Goal: Task Accomplishment & Management: Use online tool/utility

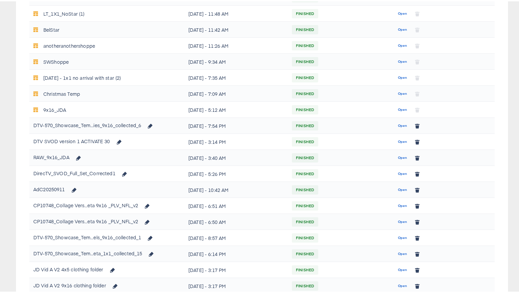
scroll to position [361, 0]
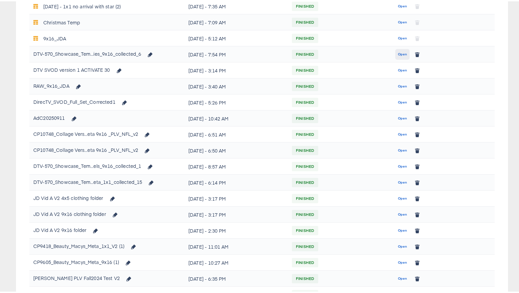
click at [395, 53] on button "Open" at bounding box center [402, 53] width 14 height 11
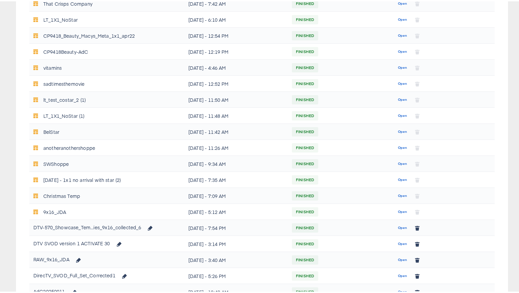
scroll to position [189, 0]
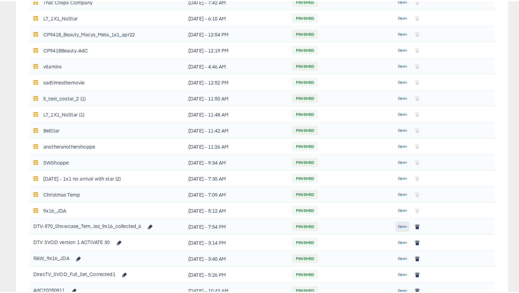
click at [398, 224] on span "Open" at bounding box center [402, 225] width 9 height 6
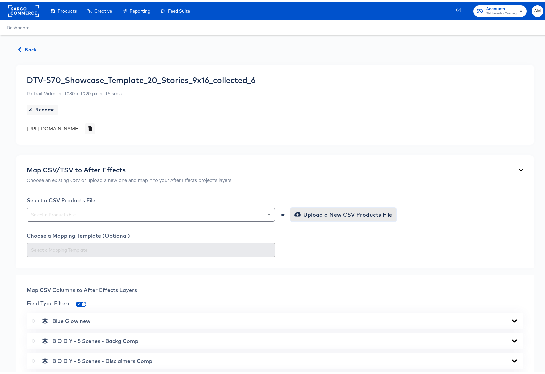
click at [316, 217] on span "Upload a New CSV Products File" at bounding box center [344, 212] width 97 height 9
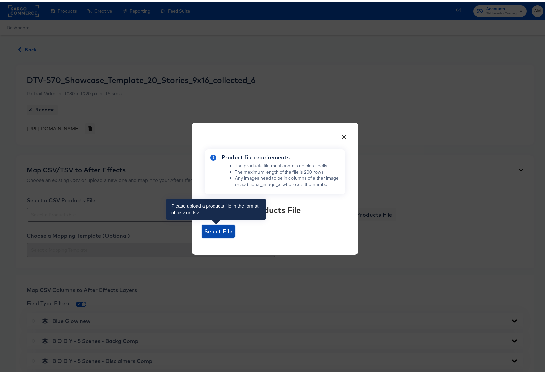
click at [216, 228] on span "Select File" at bounding box center [218, 229] width 28 height 9
click at [202, 236] on input "Select File" at bounding box center [202, 236] width 0 height 0
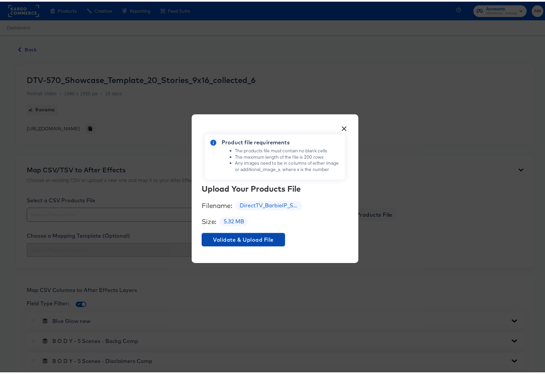
click at [255, 239] on span "Validate & Upload File" at bounding box center [243, 237] width 78 height 9
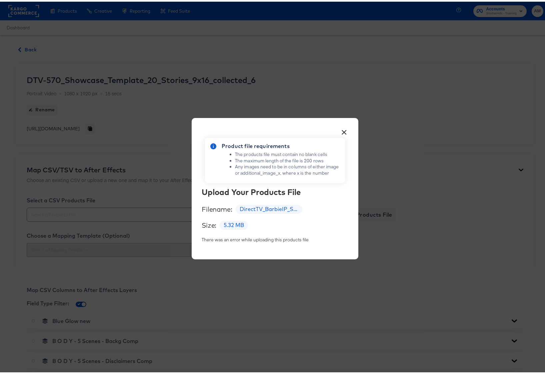
click at [341, 132] on button "×" at bounding box center [344, 129] width 12 height 12
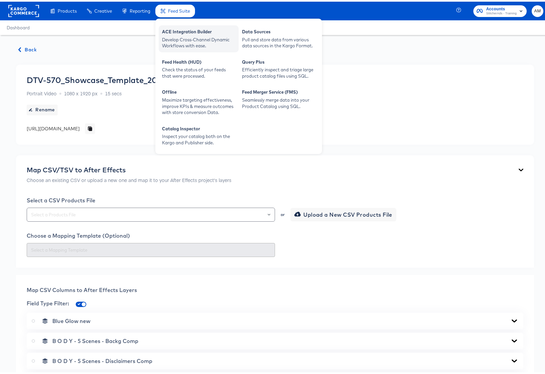
click at [186, 31] on div "ACE Integration Builder" at bounding box center [198, 31] width 73 height 8
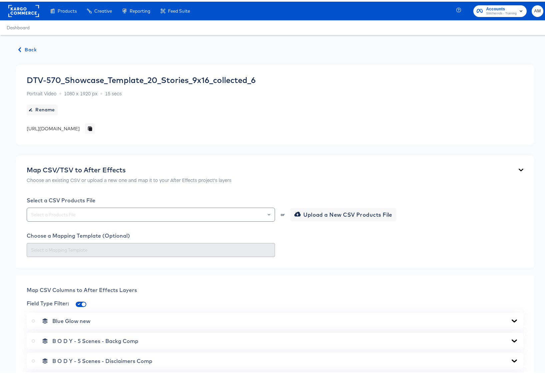
click at [22, 48] on span "Back" at bounding box center [28, 48] width 18 height 8
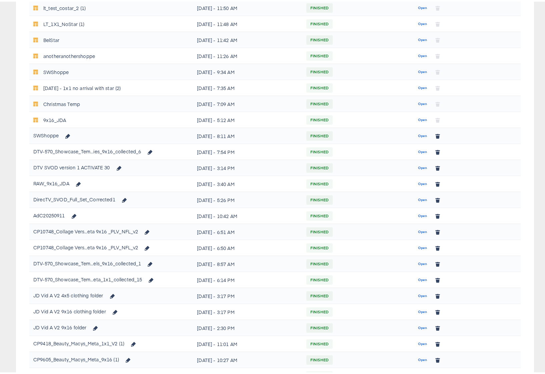
scroll to position [280, 0]
click at [420, 262] on span "Open" at bounding box center [422, 262] width 9 height 6
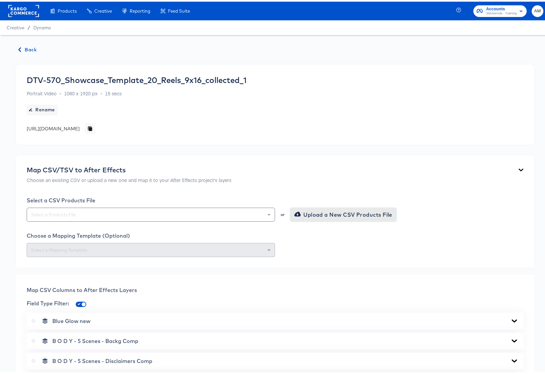
click at [321, 215] on span "Upload a New CSV Products File" at bounding box center [344, 212] width 97 height 9
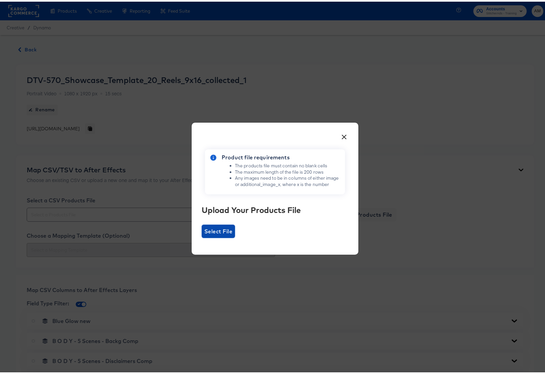
click at [220, 228] on span "Select File" at bounding box center [218, 229] width 28 height 9
click at [202, 236] on input "Select File" at bounding box center [202, 236] width 0 height 0
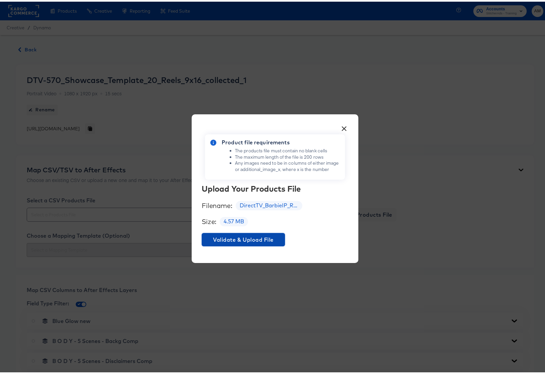
click at [262, 239] on span "Validate & Upload File" at bounding box center [243, 237] width 78 height 9
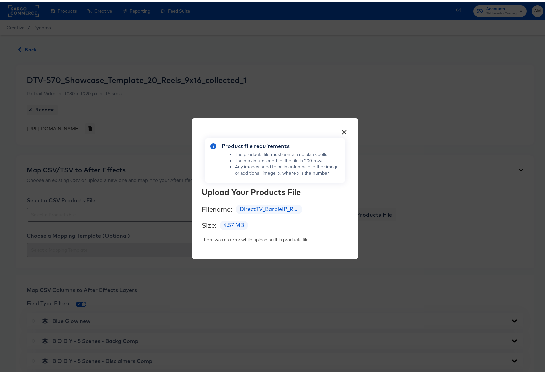
click at [341, 130] on button "×" at bounding box center [344, 129] width 12 height 12
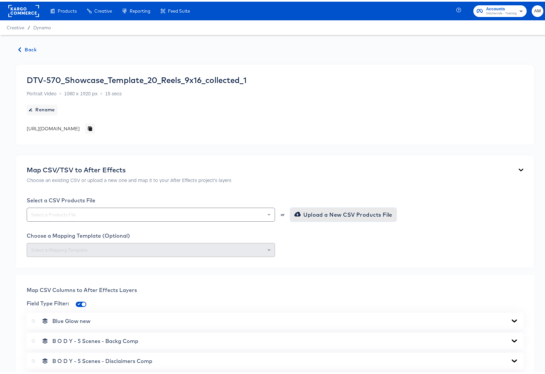
click at [318, 212] on span "Upload a New CSV Products File" at bounding box center [344, 212] width 97 height 9
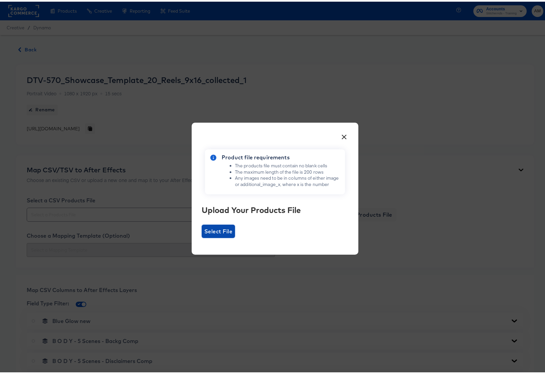
click at [214, 230] on span "Select File" at bounding box center [218, 229] width 28 height 9
click at [202, 236] on input "Select File" at bounding box center [202, 236] width 0 height 0
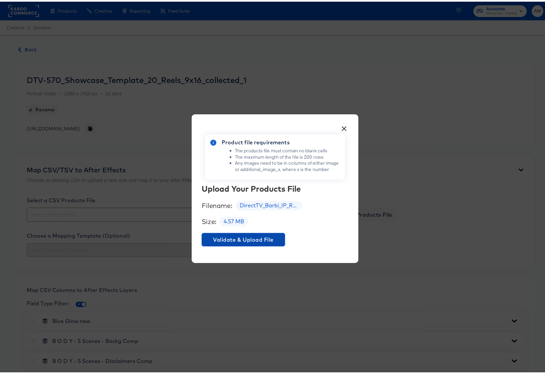
click at [243, 238] on span "Validate & Upload File" at bounding box center [243, 237] width 78 height 9
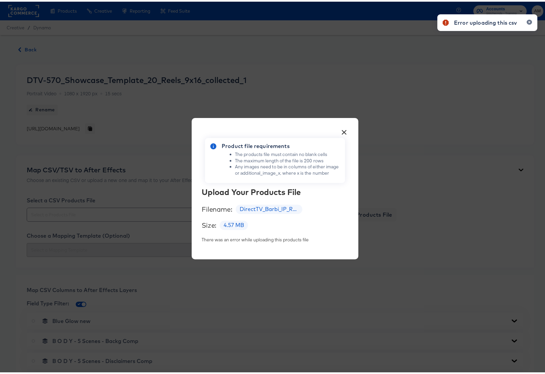
click at [489, 22] on div "Error uploading this csv" at bounding box center [485, 21] width 63 height 8
click at [121, 233] on div "× Product file requirements The products file must contain no blank cells The m…" at bounding box center [275, 187] width 550 height 374
click at [344, 129] on button "×" at bounding box center [344, 129] width 12 height 12
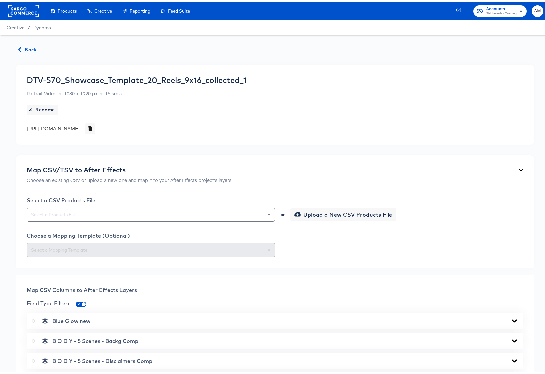
click at [27, 48] on span "Back" at bounding box center [28, 48] width 18 height 8
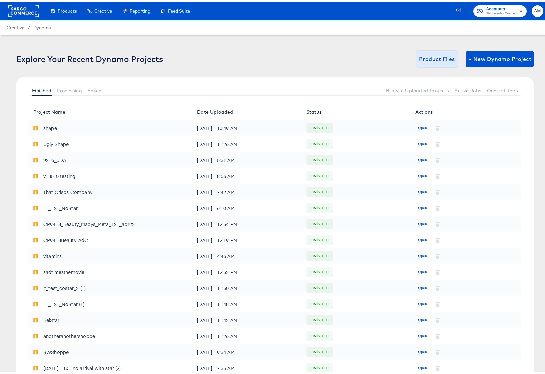
click at [425, 59] on span "Product Files" at bounding box center [437, 57] width 36 height 9
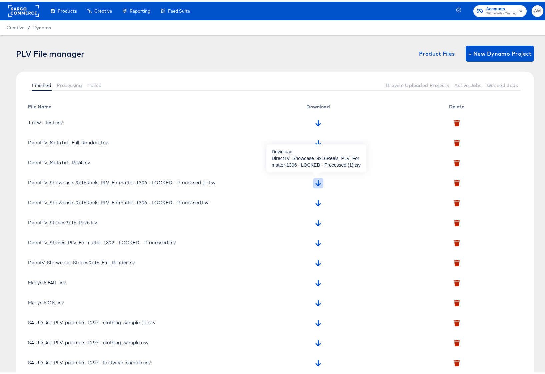
click at [315, 182] on icon "button" at bounding box center [318, 181] width 6 height 6
click at [38, 24] on span "Dynamo" at bounding box center [42, 25] width 18 height 5
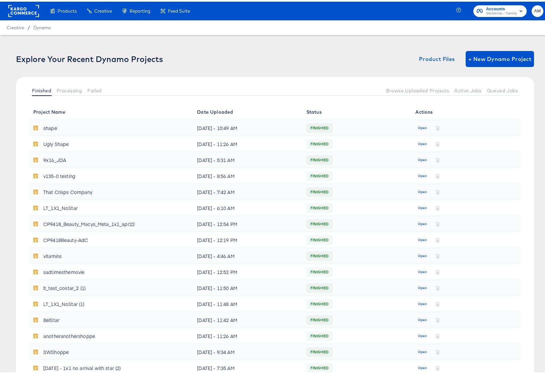
scroll to position [219, 0]
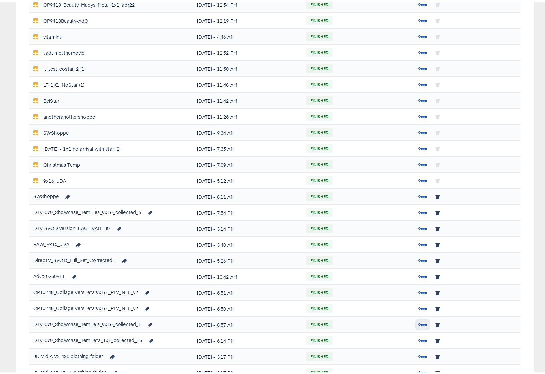
click at [418, 324] on span "Open" at bounding box center [422, 323] width 9 height 6
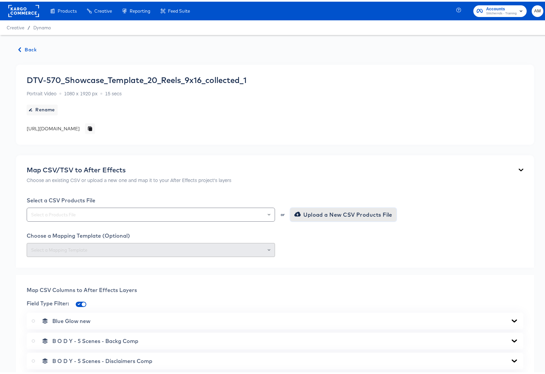
click at [301, 213] on span "Upload a New CSV Products File" at bounding box center [344, 212] width 97 height 9
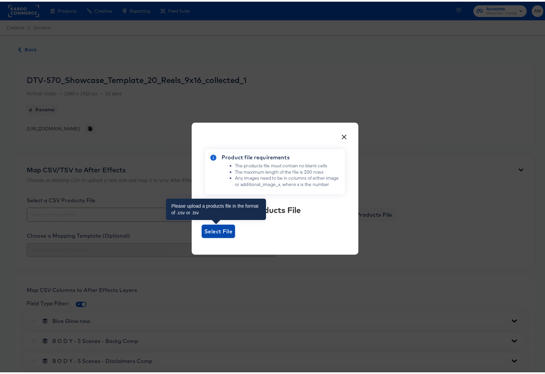
click at [215, 235] on span "Select File" at bounding box center [218, 229] width 33 height 13
click at [202, 236] on input "Select File" at bounding box center [202, 236] width 0 height 0
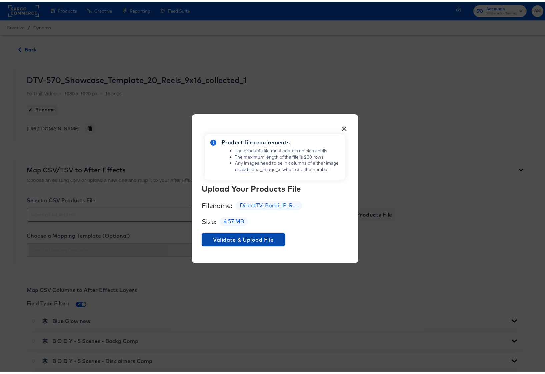
click at [243, 237] on span "Validate & Upload File" at bounding box center [243, 237] width 78 height 9
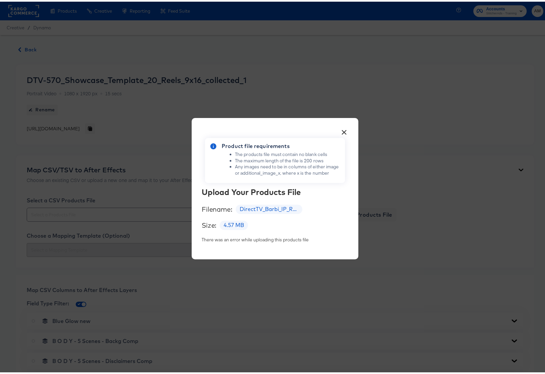
click at [341, 131] on button "×" at bounding box center [344, 129] width 12 height 12
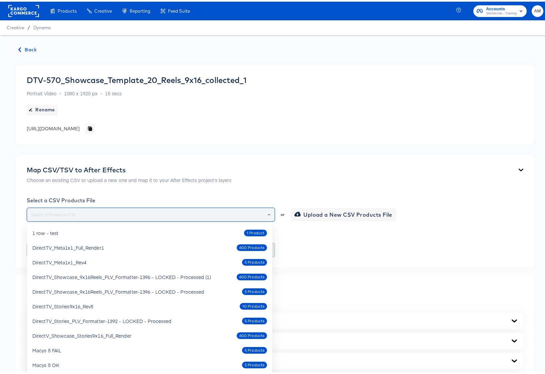
click at [209, 212] on input "text" at bounding box center [151, 213] width 242 height 8
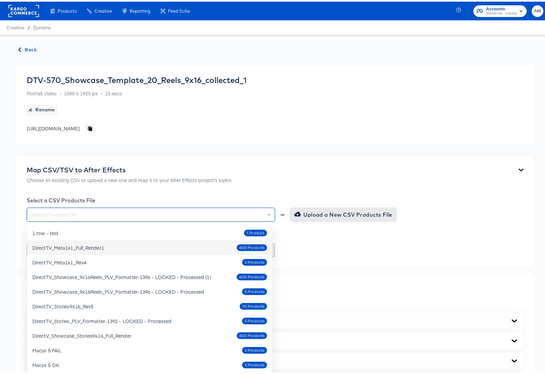
click at [323, 213] on span "Upload a New CSV Products File" at bounding box center [344, 212] width 97 height 9
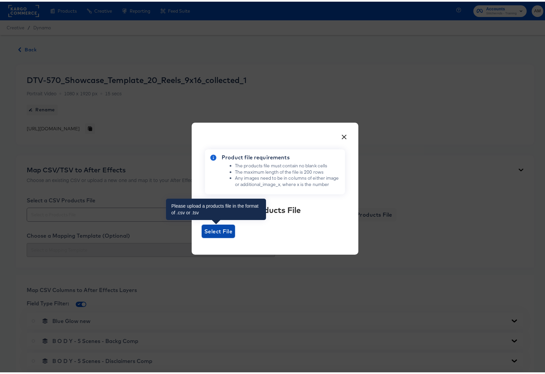
click at [218, 232] on span "Select File" at bounding box center [218, 229] width 28 height 9
click at [202, 236] on input "Select File" at bounding box center [202, 236] width 0 height 0
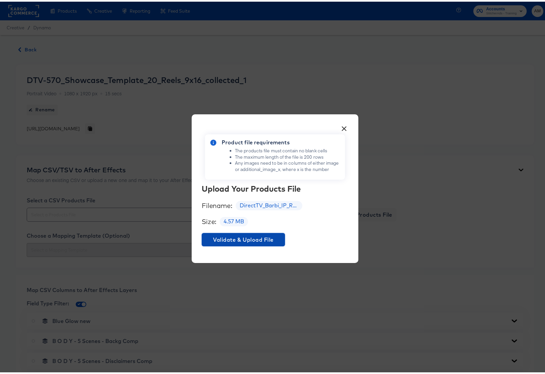
click at [233, 236] on span "Validate & Upload File" at bounding box center [243, 237] width 78 height 9
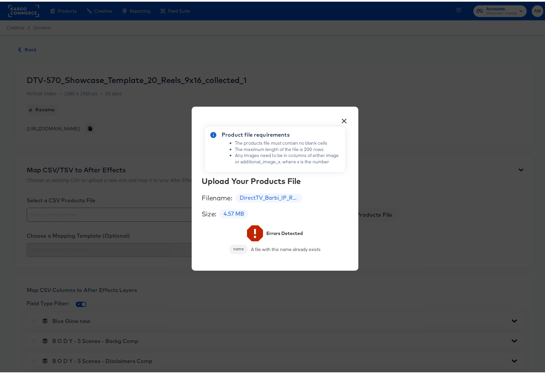
click at [342, 120] on button "×" at bounding box center [344, 118] width 12 height 12
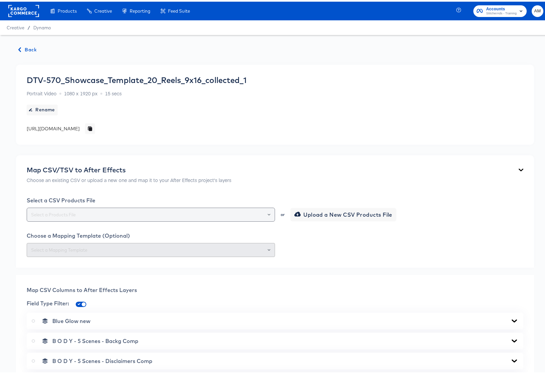
click at [159, 212] on input "text" at bounding box center [151, 213] width 242 height 8
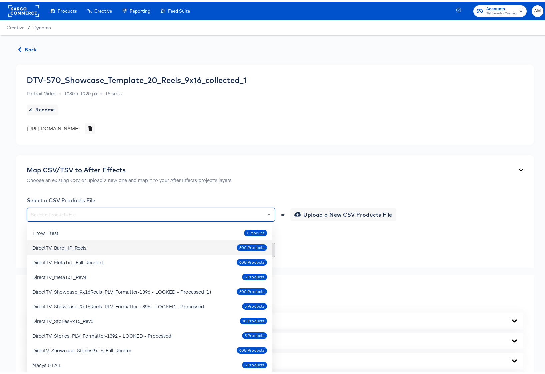
click at [64, 246] on div "DirectTV_Barbi_IP_Reels" at bounding box center [59, 246] width 54 height 7
type input "DirectTV_Barbi_IP_Reels"
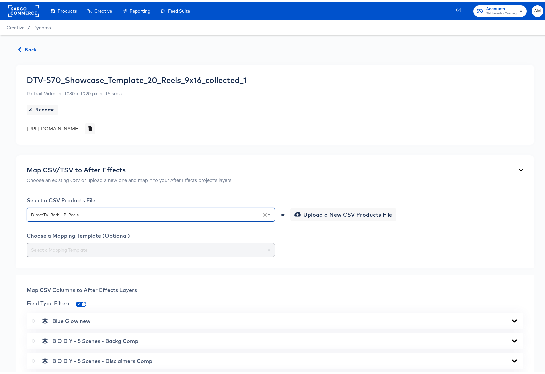
click at [268, 249] on icon "Open" at bounding box center [269, 248] width 3 height 3
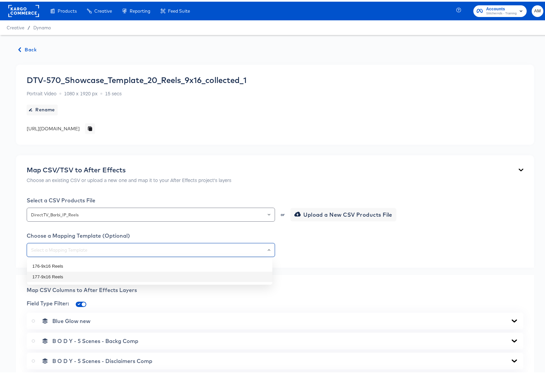
click at [79, 274] on li "177-9x16 Reels" at bounding box center [149, 275] width 245 height 11
type input "177-9x16 Reels"
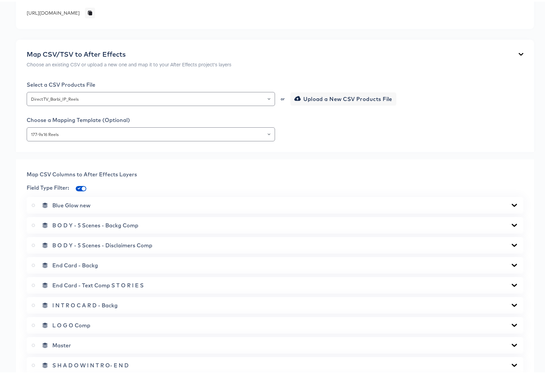
click at [512, 202] on icon at bounding box center [514, 203] width 5 height 3
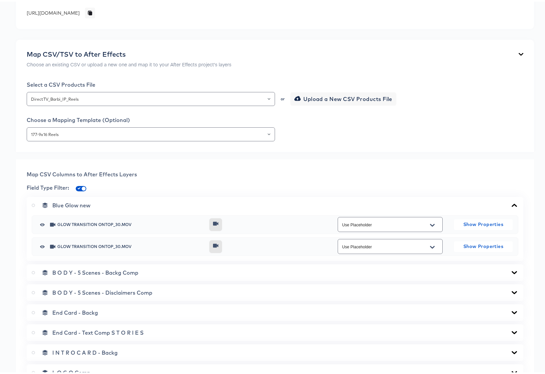
click at [510, 202] on icon at bounding box center [514, 203] width 8 height 5
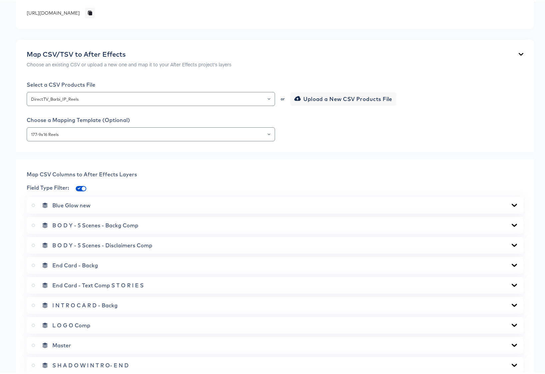
click at [510, 224] on icon at bounding box center [514, 223] width 8 height 5
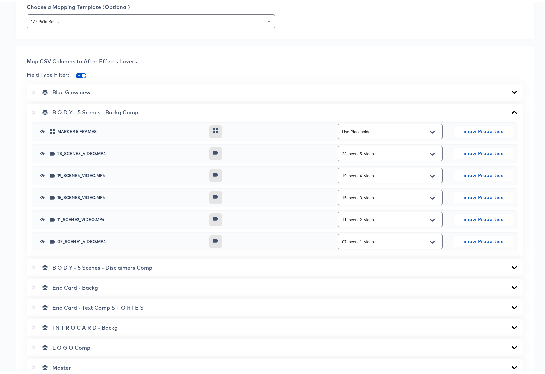
scroll to position [263, 0]
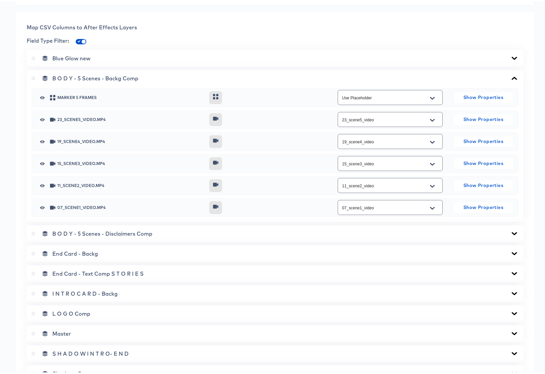
click at [510, 231] on icon at bounding box center [514, 231] width 8 height 5
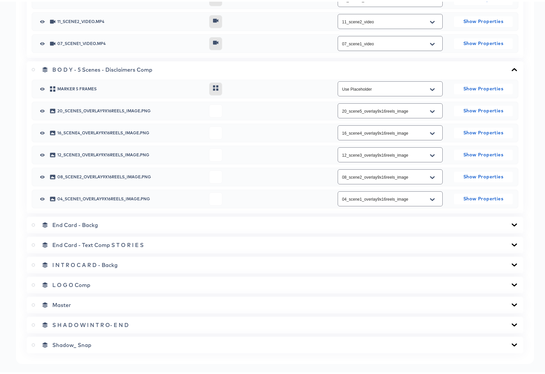
scroll to position [427, 0]
click at [510, 223] on icon at bounding box center [514, 222] width 8 height 5
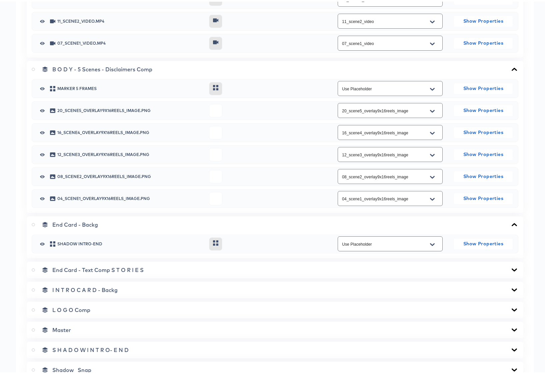
click at [512, 267] on icon at bounding box center [514, 268] width 5 height 3
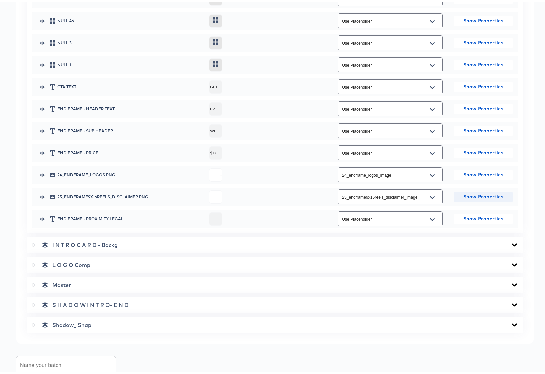
scroll to position [784, 0]
click at [512, 242] on icon at bounding box center [514, 242] width 5 height 3
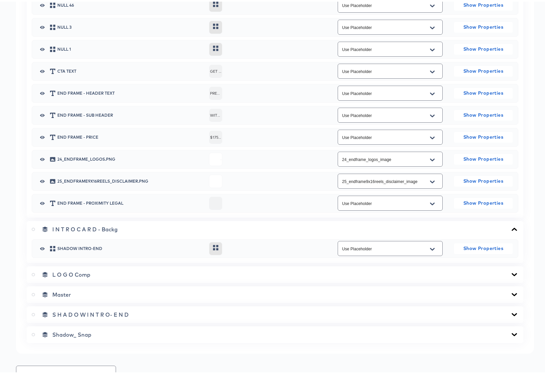
scroll to position [808, 0]
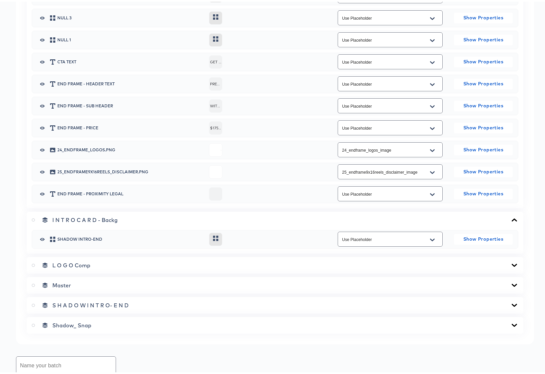
click at [511, 263] on icon at bounding box center [514, 263] width 8 height 5
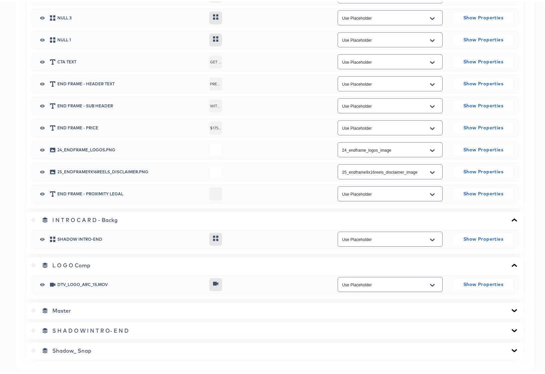
scroll to position [856, 0]
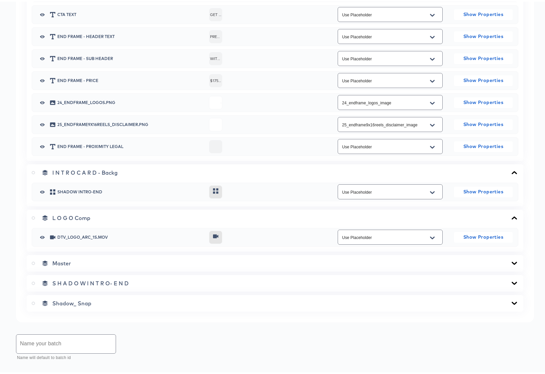
click at [510, 261] on icon at bounding box center [514, 261] width 8 height 5
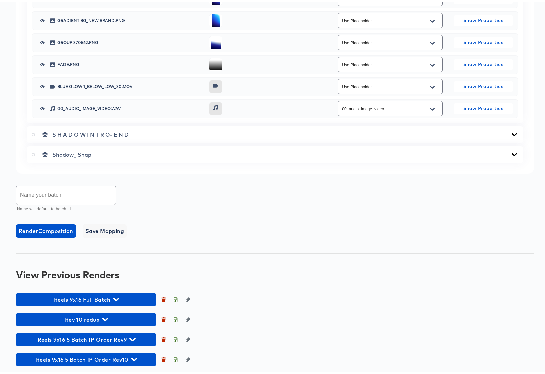
scroll to position [1602, 0]
click at [61, 195] on input "text" at bounding box center [65, 193] width 99 height 19
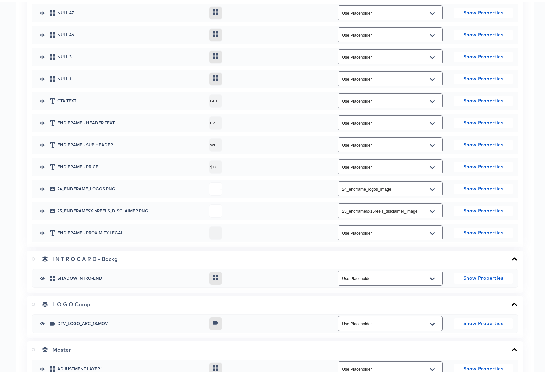
scroll to position [807, 0]
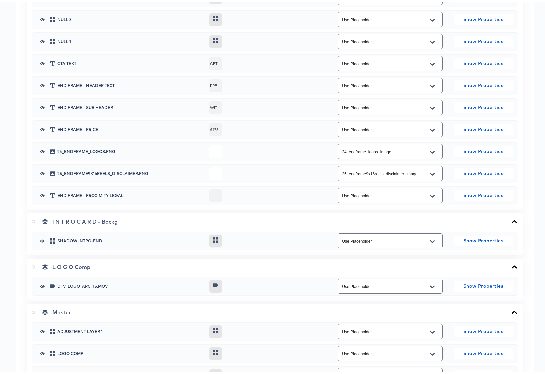
type input "Barbie_IP_Draft"
click at [34, 312] on label at bounding box center [35, 310] width 6 height 7
click at [0, 0] on input "radio" at bounding box center [0, 0] width 0 height 0
click at [510, 311] on icon at bounding box center [514, 310] width 8 height 5
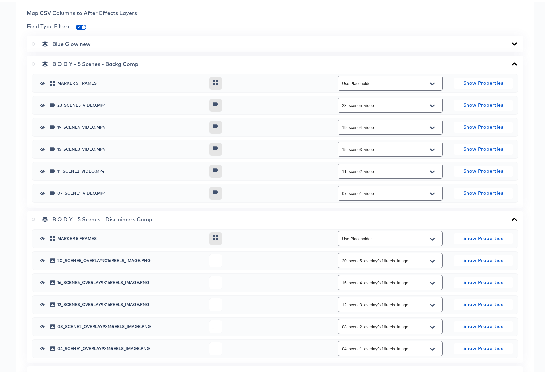
scroll to position [225, 0]
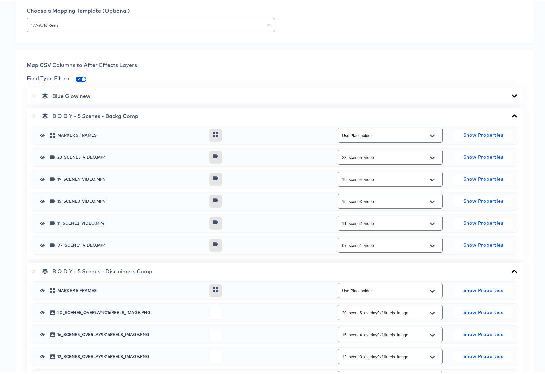
click at [510, 114] on icon at bounding box center [514, 114] width 8 height 5
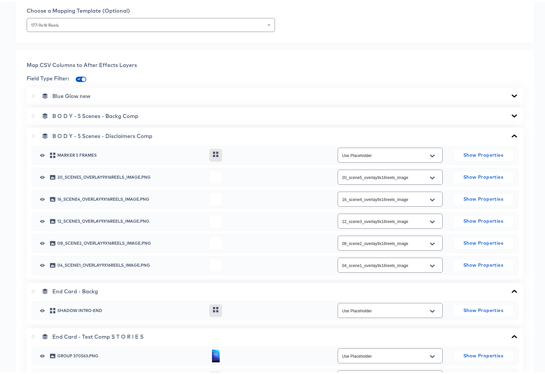
click at [512, 133] on icon at bounding box center [514, 134] width 5 height 3
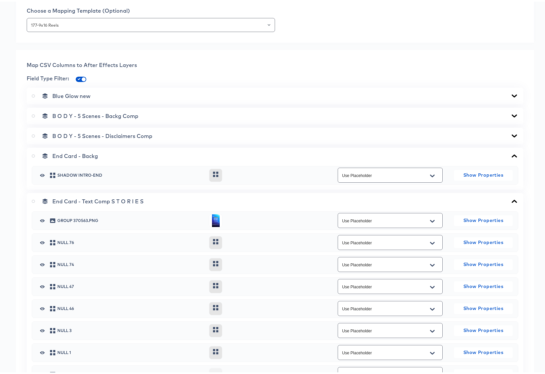
click at [510, 154] on icon at bounding box center [514, 154] width 8 height 5
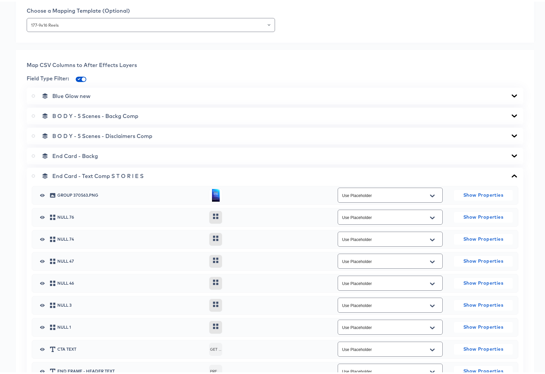
click at [512, 174] on icon at bounding box center [514, 174] width 5 height 3
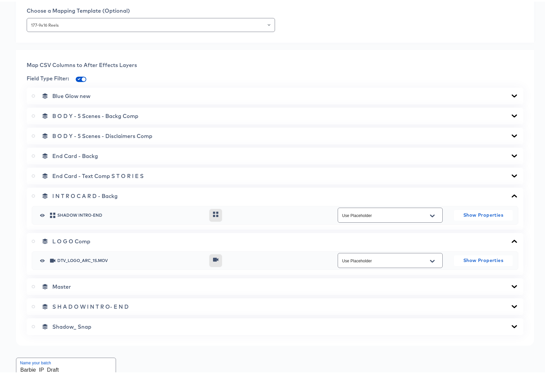
click at [512, 194] on icon at bounding box center [514, 194] width 5 height 3
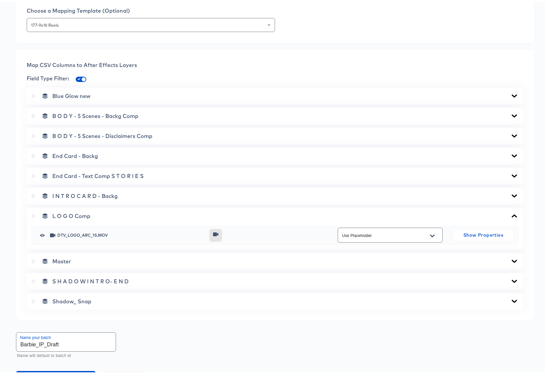
click at [512, 214] on icon at bounding box center [514, 214] width 5 height 3
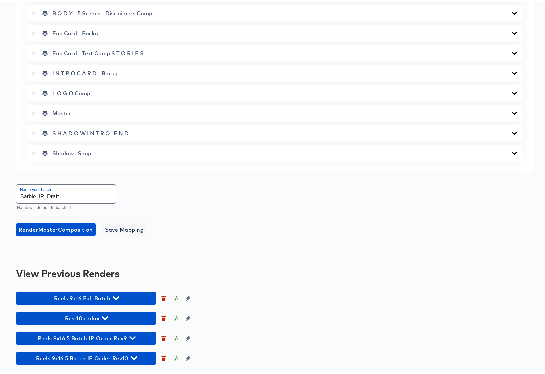
scroll to position [0, 0]
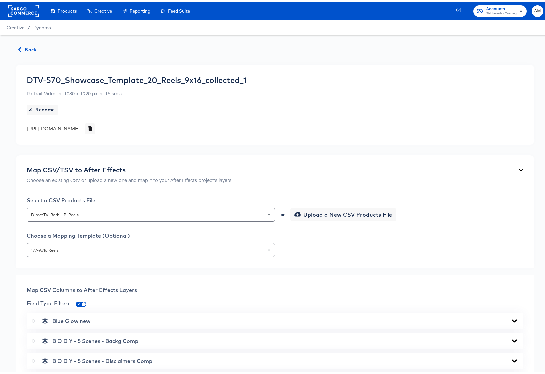
click at [534, 10] on span "AM" at bounding box center [537, 10] width 6 height 8
click at [534, 8] on span "AM" at bounding box center [537, 10] width 6 height 8
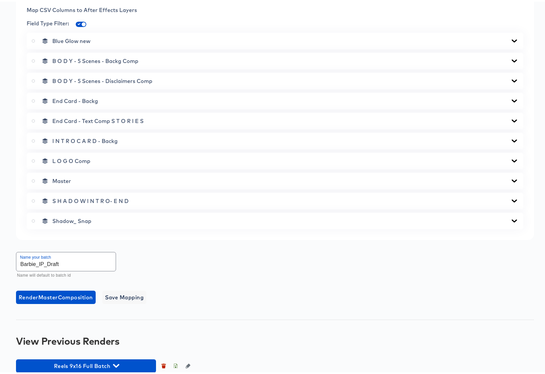
scroll to position [348, 0]
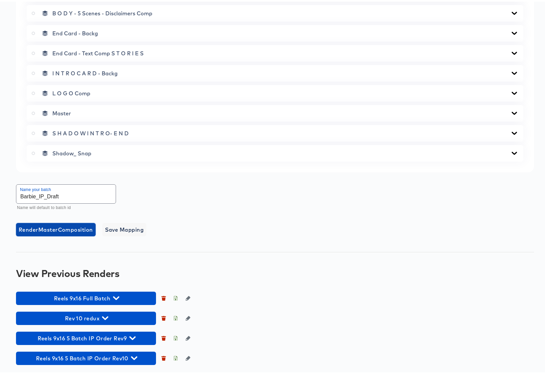
click at [67, 228] on span "Render Master Composition" at bounding box center [56, 227] width 74 height 9
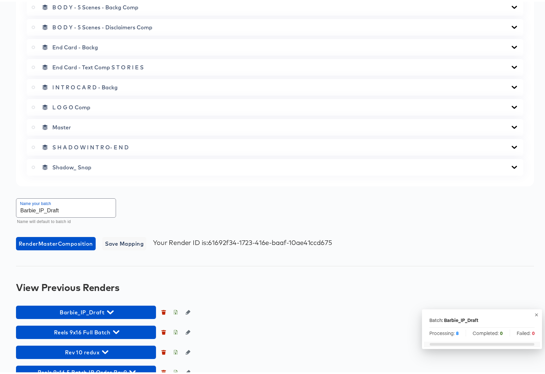
scroll to position [368, 0]
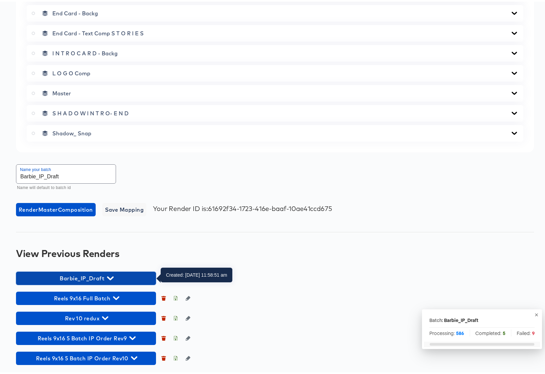
click at [109, 277] on icon "button" at bounding box center [110, 277] width 6 height 4
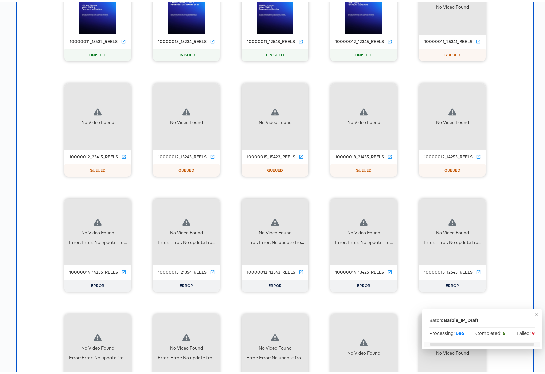
scroll to position [771, 0]
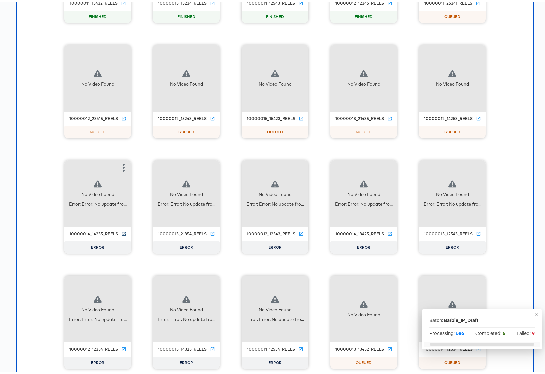
click at [121, 233] on icon at bounding box center [123, 232] width 5 height 5
click at [119, 171] on button "button" at bounding box center [123, 165] width 13 height 13
click at [146, 165] on div "Retry" at bounding box center [148, 165] width 13 height 5
click at [208, 168] on icon "button" at bounding box center [212, 166] width 8 height 8
click at [241, 169] on div "Retry" at bounding box center [245, 165] width 50 height 13
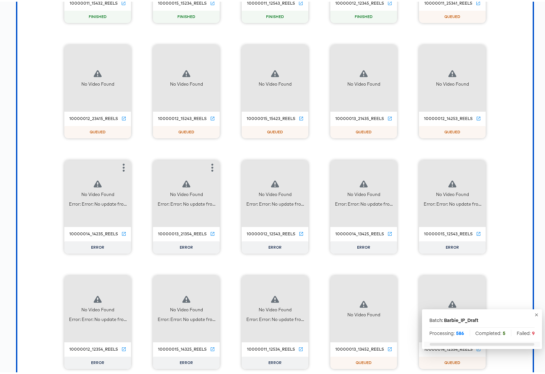
click at [301, 167] on div "No Video Found Error: Error: No update fro..." at bounding box center [275, 192] width 67 height 67
click at [297, 165] on icon "button" at bounding box center [301, 166] width 8 height 8
click at [322, 167] on div "Retry" at bounding box center [325, 165] width 13 height 5
click at [389, 165] on icon "button" at bounding box center [390, 166] width 2 height 8
click at [411, 165] on div "Retry" at bounding box center [414, 165] width 13 height 5
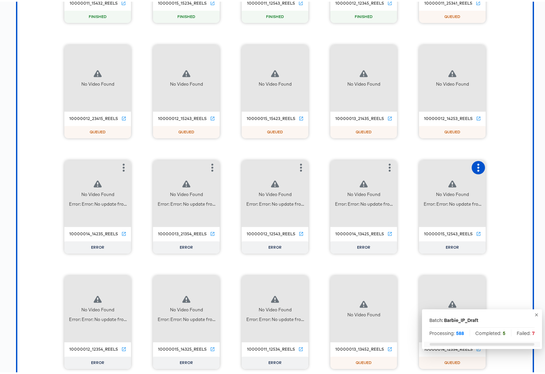
click at [477, 165] on icon "button" at bounding box center [478, 166] width 2 height 8
click at [501, 165] on div "Retry" at bounding box center [503, 165] width 13 height 5
click at [123, 282] on icon "button" at bounding box center [124, 281] width 2 height 8
click at [151, 280] on div "Retry" at bounding box center [148, 280] width 13 height 5
click at [210, 280] on icon "button" at bounding box center [212, 281] width 8 height 8
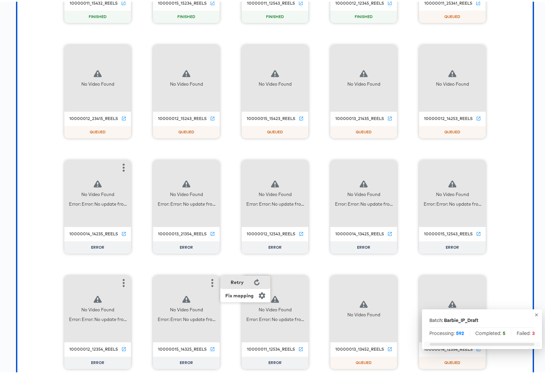
click at [234, 277] on div "Retry" at bounding box center [245, 280] width 50 height 13
click at [300, 280] on icon "button" at bounding box center [301, 281] width 8 height 8
click at [319, 279] on div "Retry" at bounding box center [325, 280] width 13 height 5
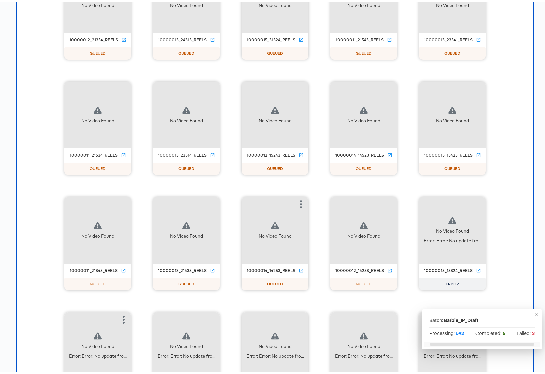
scroll to position [1102, 0]
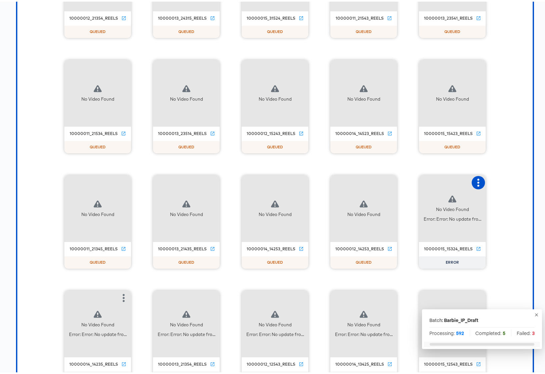
click at [476, 181] on icon "button" at bounding box center [478, 181] width 8 height 8
click at [500, 180] on div "Retry" at bounding box center [503, 180] width 13 height 5
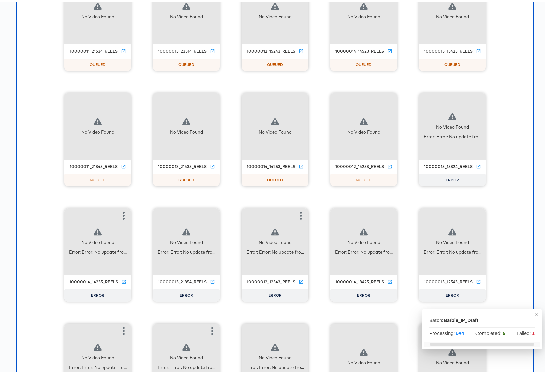
scroll to position [1190, 0]
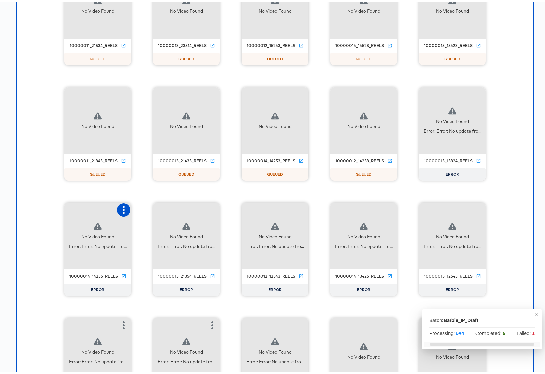
click at [123, 206] on icon "button" at bounding box center [124, 208] width 2 height 8
click at [120, 210] on icon "button" at bounding box center [124, 208] width 8 height 8
click at [211, 210] on icon "button" at bounding box center [212, 208] width 8 height 8
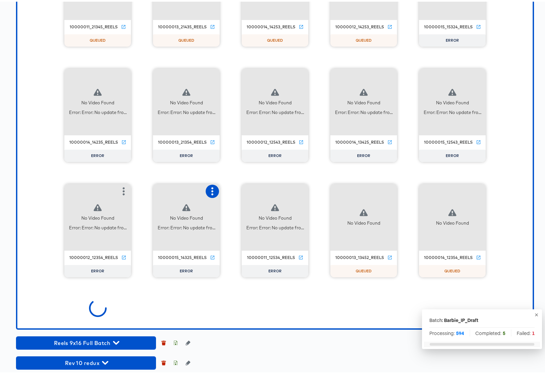
scroll to position [1786, 0]
click at [208, 188] on icon "button" at bounding box center [212, 190] width 8 height 8
click at [120, 187] on icon "button" at bounding box center [124, 190] width 8 height 8
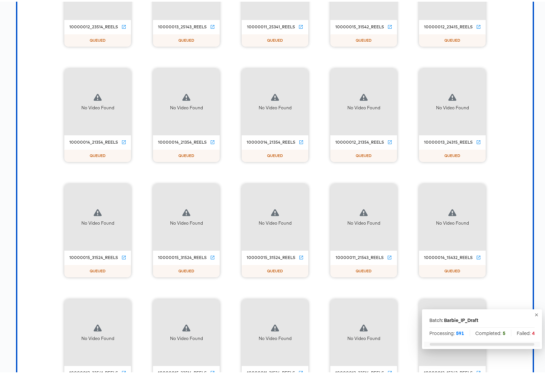
scroll to position [2247, 0]
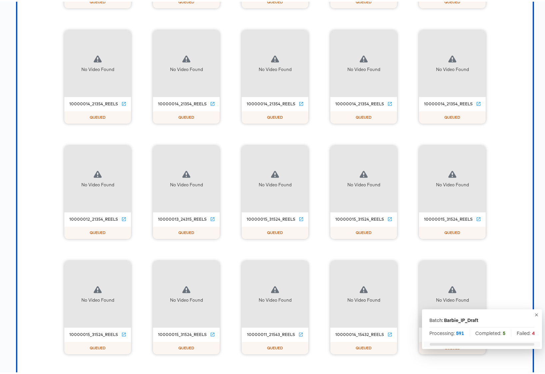
scroll to position [3208, 0]
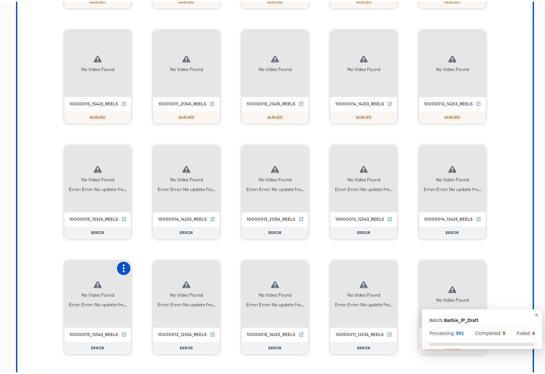
click at [123, 268] on icon "button" at bounding box center [124, 267] width 8 height 8
click at [214, 263] on button "button" at bounding box center [212, 266] width 13 height 13
click at [298, 268] on icon "button" at bounding box center [301, 267] width 8 height 8
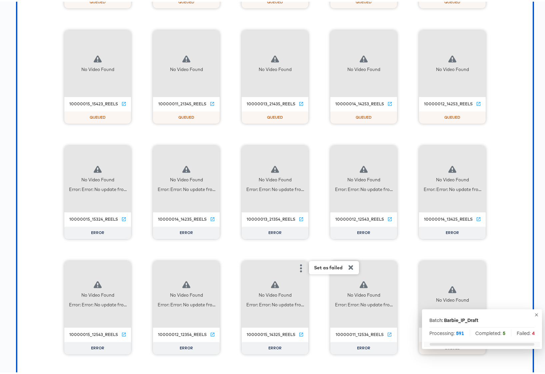
click at [386, 268] on icon "button" at bounding box center [390, 267] width 8 height 8
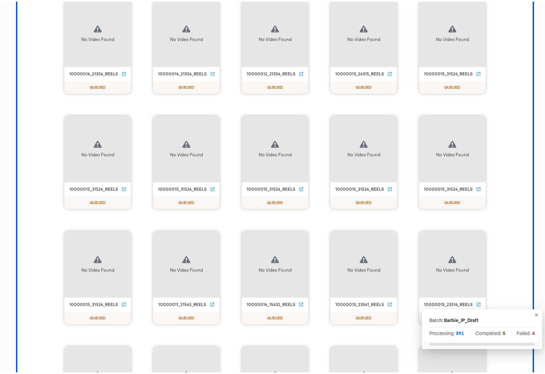
scroll to position [4277, 0]
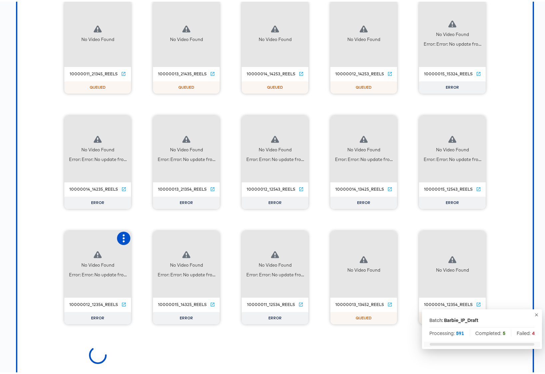
click at [123, 237] on icon "button" at bounding box center [124, 237] width 8 height 8
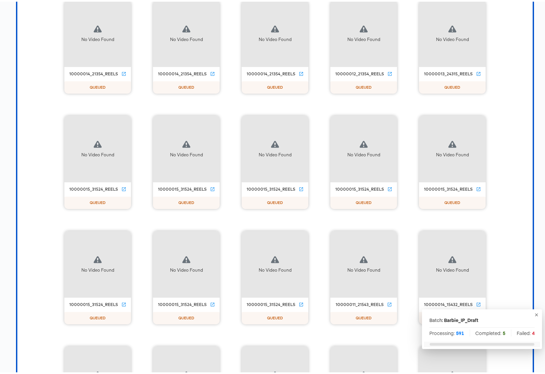
scroll to position [4738, 0]
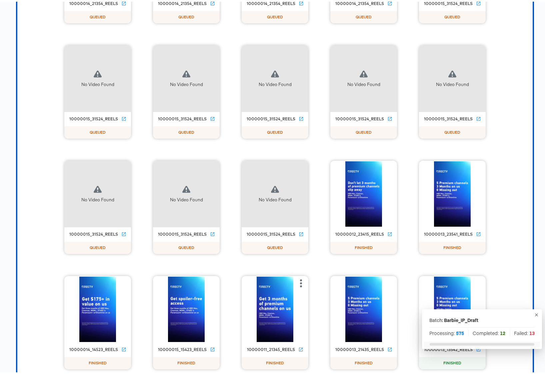
scroll to position [894, 0]
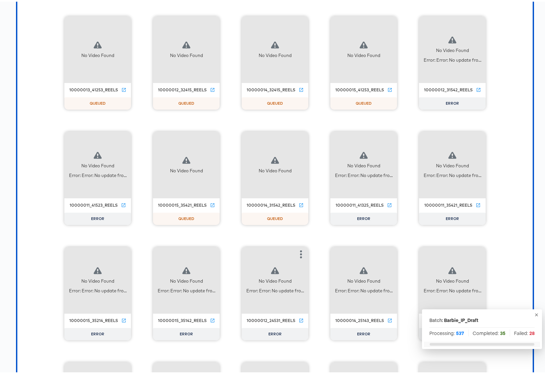
scroll to position [5302, 0]
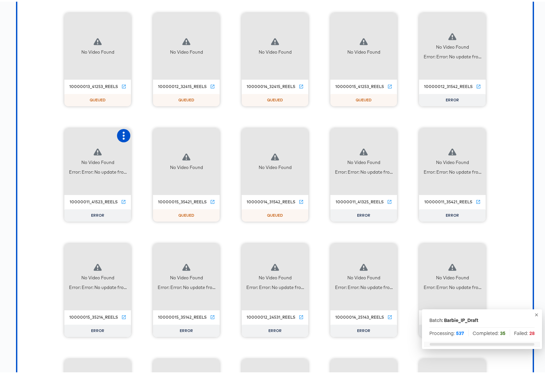
click at [121, 132] on icon "button" at bounding box center [124, 134] width 8 height 8
click at [145, 132] on div "Retry" at bounding box center [148, 133] width 13 height 5
click at [386, 133] on icon "button" at bounding box center [390, 134] width 8 height 8
click at [408, 135] on div "Retry" at bounding box center [414, 133] width 13 height 5
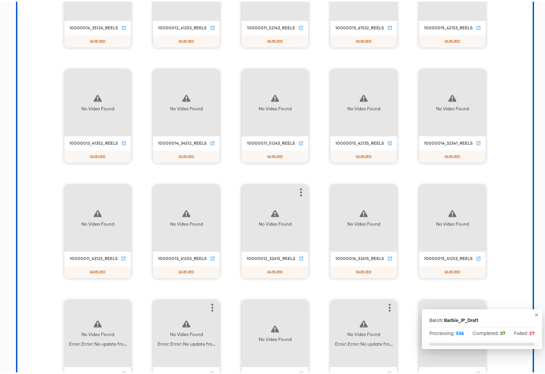
scroll to position [5263, 0]
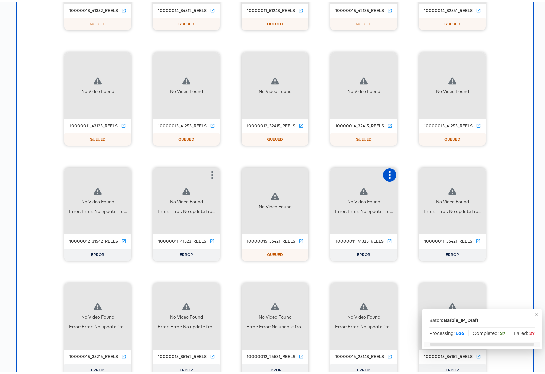
click at [386, 174] on icon "button" at bounding box center [390, 173] width 8 height 8
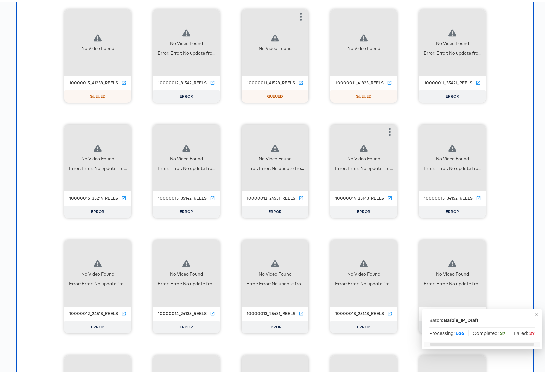
scroll to position [5422, 0]
click at [386, 129] on icon "button" at bounding box center [390, 129] width 8 height 8
click at [415, 129] on div "Retry" at bounding box center [414, 128] width 13 height 5
click at [474, 127] on icon "button" at bounding box center [478, 129] width 8 height 8
click at [499, 129] on div "Retry" at bounding box center [503, 128] width 13 height 5
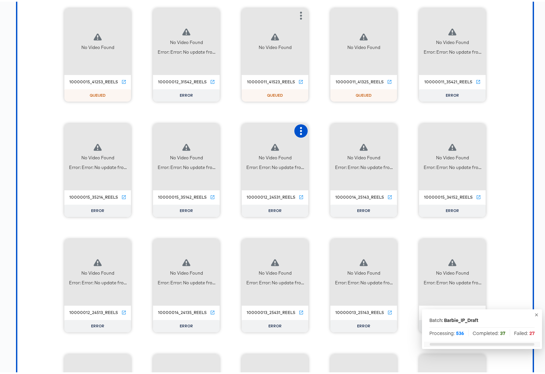
click at [297, 128] on icon "button" at bounding box center [301, 129] width 8 height 8
click at [328, 126] on div "Retry" at bounding box center [325, 128] width 13 height 5
click at [212, 130] on icon "button" at bounding box center [212, 129] width 8 height 8
click at [240, 126] on div "Retry" at bounding box center [237, 128] width 13 height 5
click at [120, 128] on icon "button" at bounding box center [124, 129] width 8 height 8
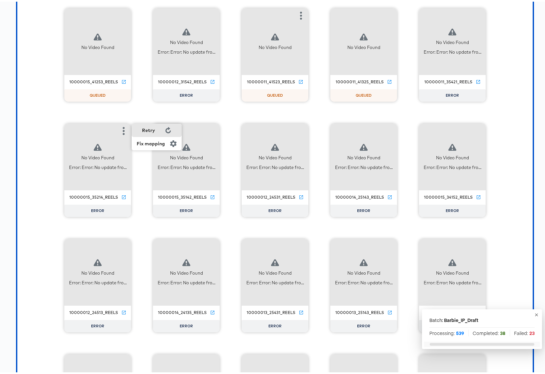
click at [147, 127] on div "Retry" at bounding box center [148, 128] width 13 height 5
click at [122, 242] on icon "button" at bounding box center [124, 245] width 8 height 8
click at [144, 244] on div "Retry" at bounding box center [148, 243] width 13 height 5
click at [211, 245] on icon "button" at bounding box center [212, 245] width 8 height 8
click at [235, 245] on div "Retry" at bounding box center [237, 243] width 13 height 5
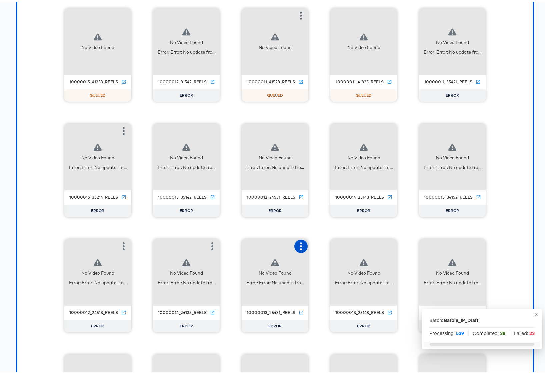
click at [298, 246] on icon "button" at bounding box center [301, 245] width 8 height 8
click at [321, 242] on div "Retry" at bounding box center [325, 243] width 13 height 5
click at [391, 245] on icon "button" at bounding box center [390, 245] width 8 height 8
click at [409, 244] on div "Retry" at bounding box center [414, 243] width 13 height 5
click at [477, 245] on icon "button" at bounding box center [478, 245] width 8 height 8
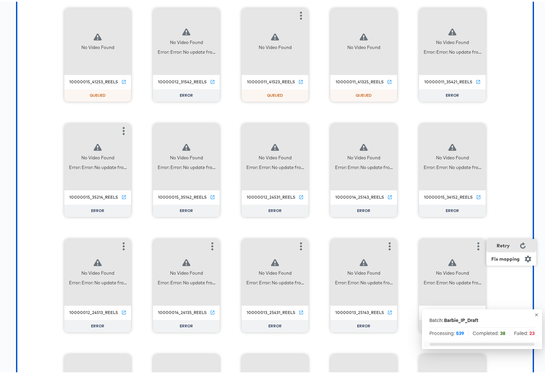
click at [502, 247] on div "Retry" at bounding box center [511, 243] width 50 height 13
click at [478, 13] on icon "button" at bounding box center [478, 14] width 8 height 8
click at [500, 13] on div "Retry" at bounding box center [503, 13] width 13 height 5
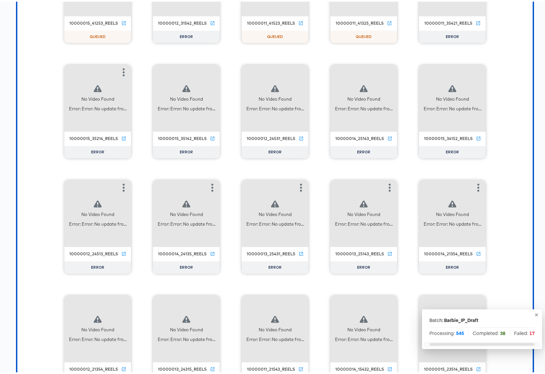
scroll to position [5604, 0]
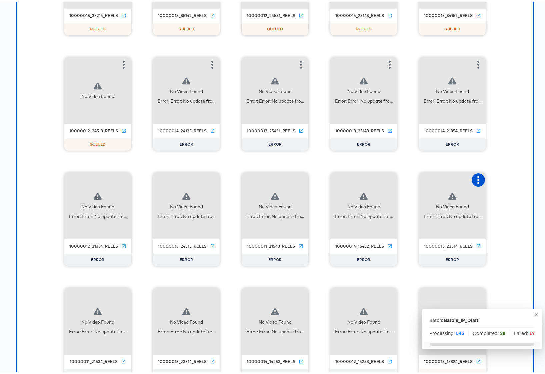
click at [475, 180] on icon "button" at bounding box center [478, 178] width 8 height 8
drag, startPoint x: 497, startPoint y: 180, endPoint x: 439, endPoint y: 179, distance: 58.3
click at [497, 180] on div "Retry" at bounding box center [503, 177] width 13 height 5
click at [389, 182] on icon "button" at bounding box center [390, 178] width 8 height 8
click at [427, 179] on div "Retry" at bounding box center [423, 177] width 50 height 13
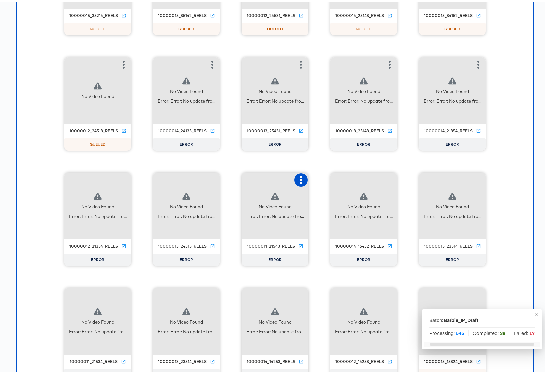
click at [297, 180] on icon "button" at bounding box center [301, 178] width 8 height 8
click at [324, 179] on div "Retry" at bounding box center [325, 177] width 13 height 5
click at [211, 181] on icon "button" at bounding box center [212, 178] width 8 height 8
click at [254, 176] on icon at bounding box center [257, 177] width 6 height 6
click at [123, 179] on icon "button" at bounding box center [124, 178] width 2 height 8
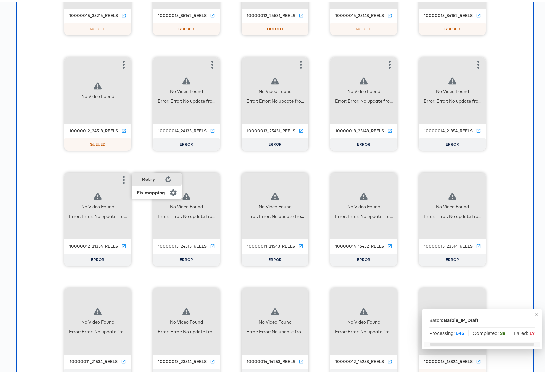
click at [160, 176] on div "Retry" at bounding box center [157, 177] width 50 height 13
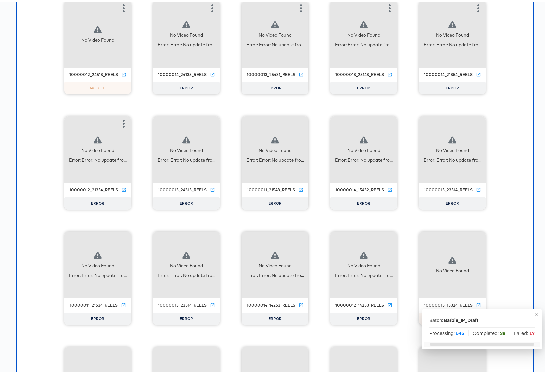
scroll to position [5718, 0]
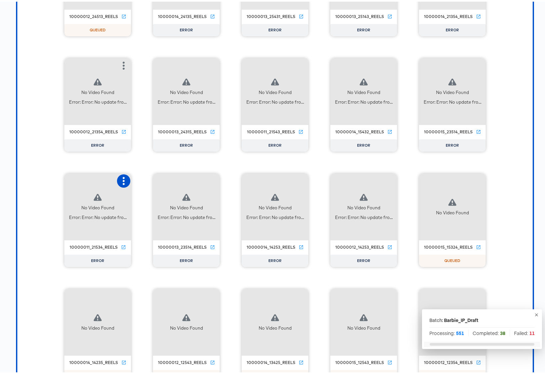
click at [123, 179] on icon "button" at bounding box center [124, 179] width 8 height 8
click at [143, 178] on div "Retry" at bounding box center [148, 178] width 13 height 5
click at [208, 181] on icon "button" at bounding box center [212, 179] width 8 height 8
click at [233, 178] on div "Retry" at bounding box center [237, 178] width 13 height 5
drag, startPoint x: 299, startPoint y: 180, endPoint x: 303, endPoint y: 180, distance: 3.4
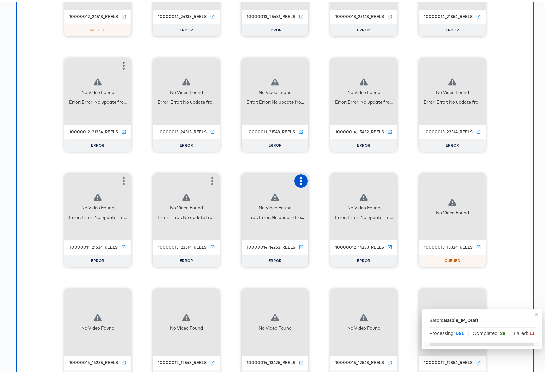
click at [299, 180] on icon "button" at bounding box center [301, 179] width 8 height 8
drag, startPoint x: 325, startPoint y: 182, endPoint x: 339, endPoint y: 182, distance: 14.4
click at [325, 182] on div "Retry" at bounding box center [334, 178] width 50 height 13
click at [386, 184] on button "button" at bounding box center [389, 179] width 13 height 13
click at [406, 182] on div "Retry" at bounding box center [423, 178] width 50 height 13
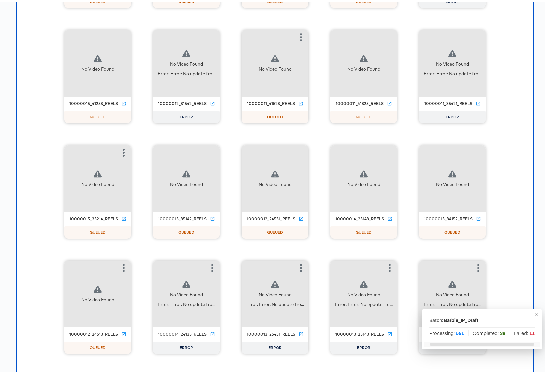
scroll to position [6785, 0]
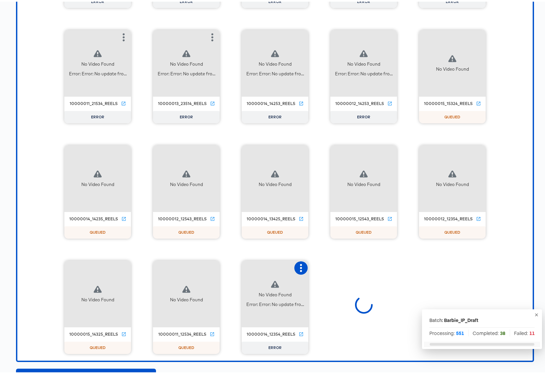
click at [300, 269] on icon "button" at bounding box center [301, 266] width 2 height 8
click at [327, 267] on div "Retry" at bounding box center [325, 265] width 13 height 5
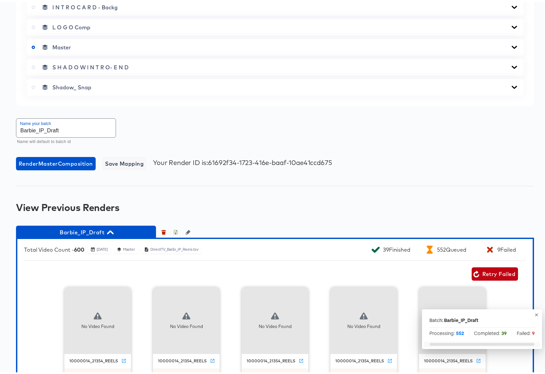
scroll to position [537, 0]
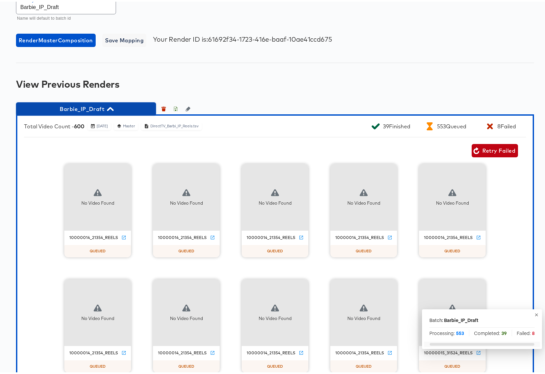
click at [111, 107] on icon "button" at bounding box center [110, 107] width 6 height 4
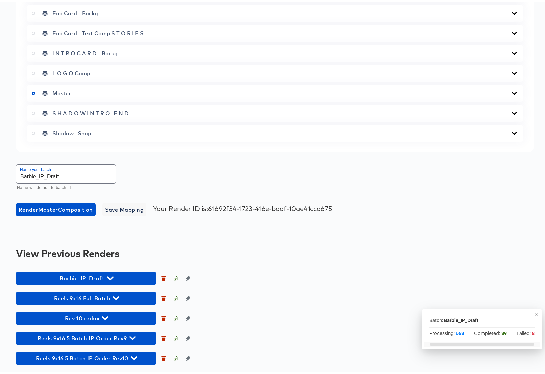
scroll to position [368, 0]
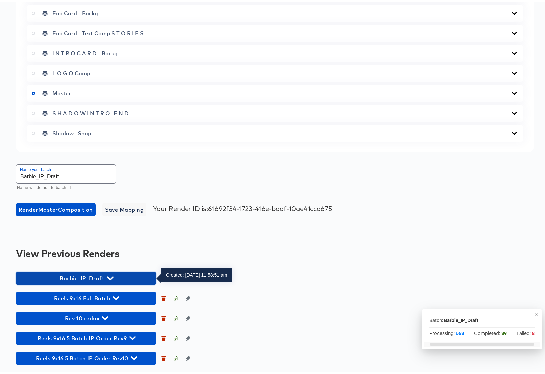
click at [109, 277] on icon "button" at bounding box center [110, 277] width 6 height 4
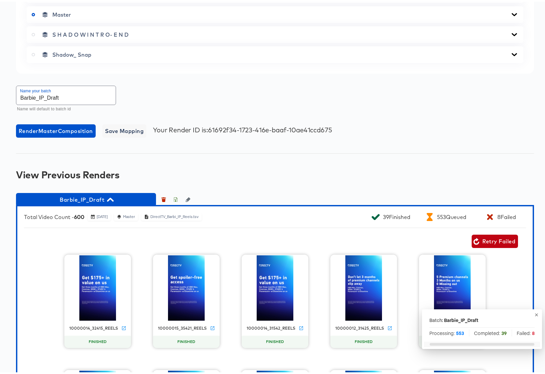
scroll to position [447, 0]
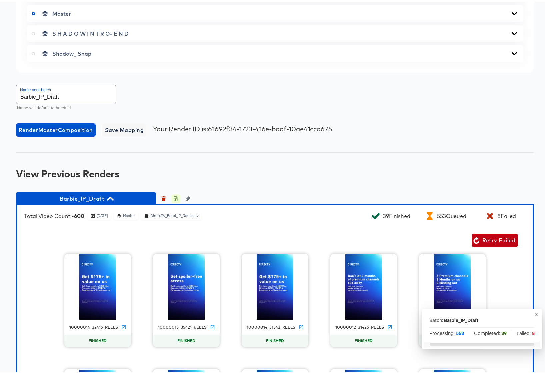
click at [175, 198] on icon "button" at bounding box center [176, 197] width 2 height 3
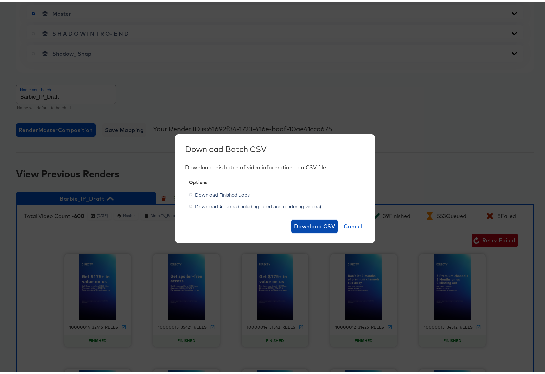
click at [301, 225] on span "Download CSV" at bounding box center [314, 224] width 41 height 9
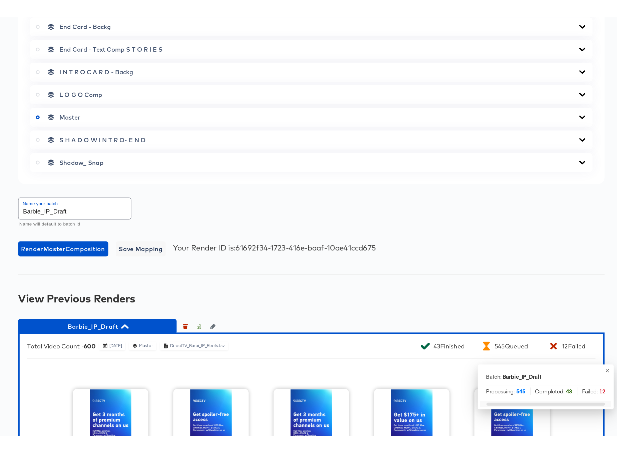
scroll to position [416, 0]
